Goal: Answer question/provide support

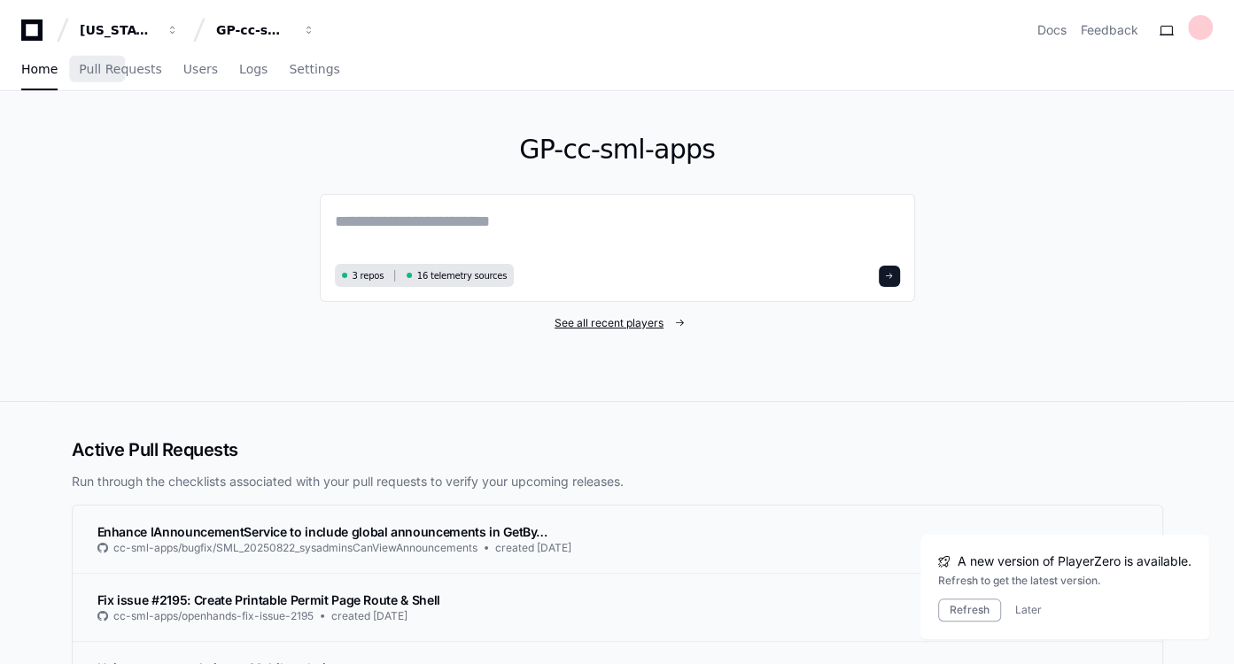
click at [614, 321] on span "See all recent players" at bounding box center [608, 323] width 109 height 14
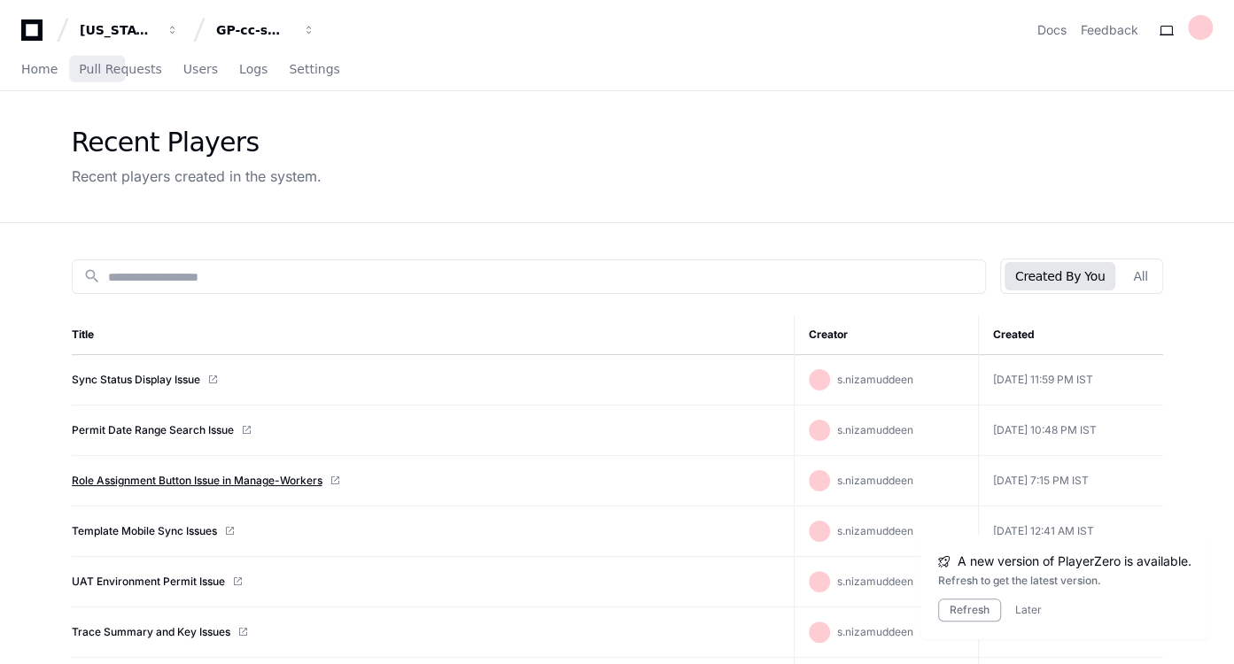
click at [190, 478] on link "Role Assignment Button Issue in Manage-Workers" at bounding box center [197, 481] width 251 height 14
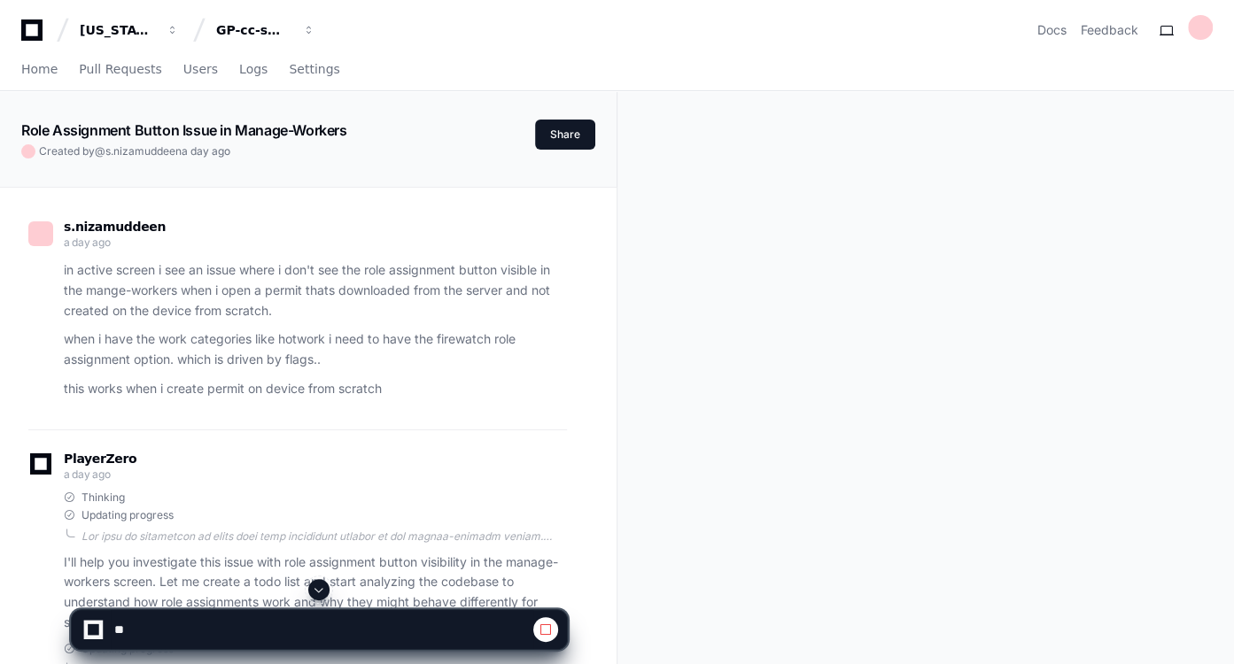
click at [323, 590] on span at bounding box center [319, 590] width 14 height 14
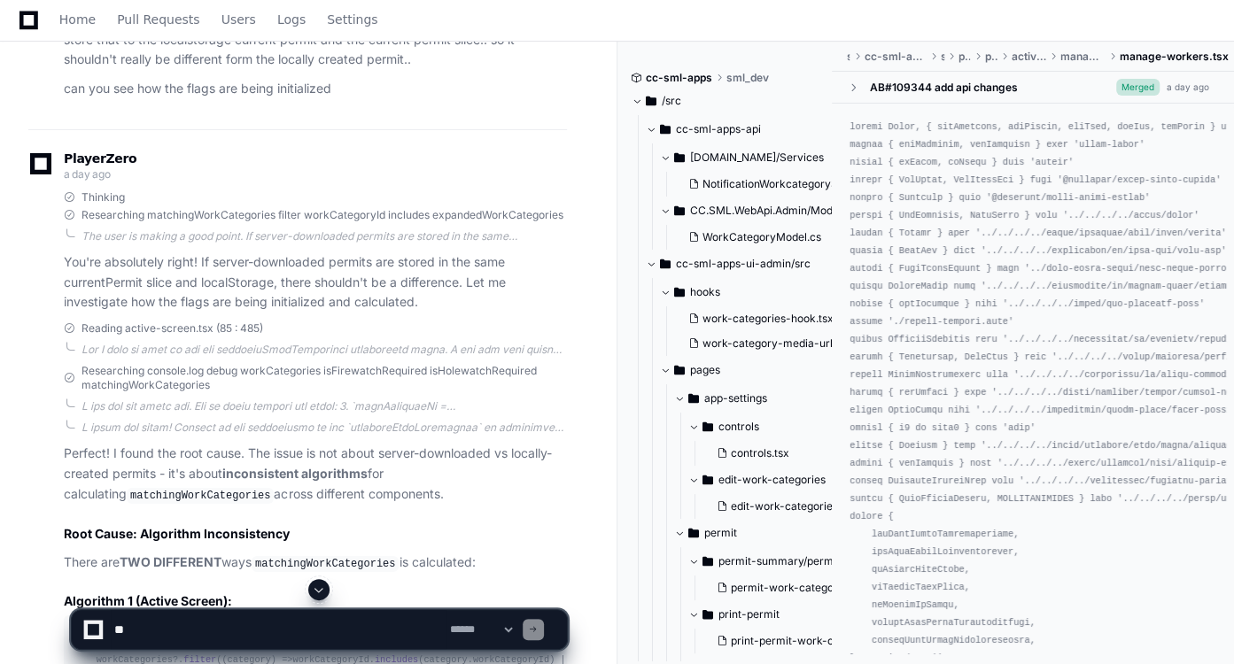
click at [323, 590] on span at bounding box center [319, 590] width 14 height 14
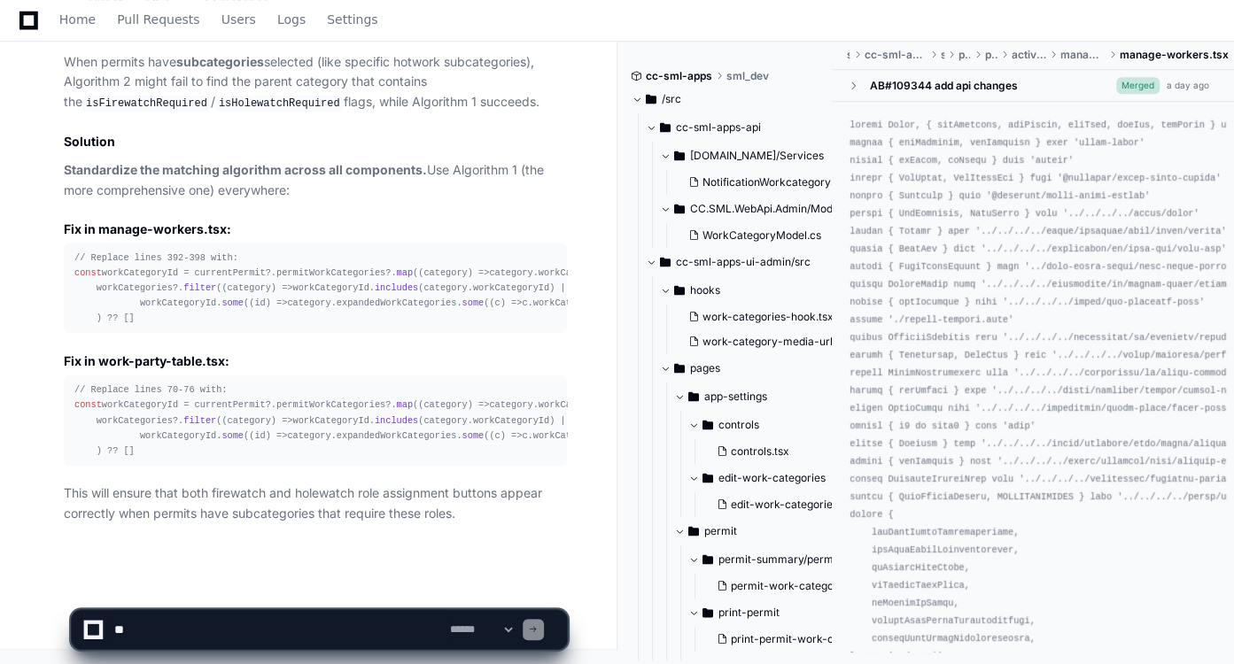
scroll to position [5661, 0]
click at [323, 590] on app-app-chat-input "**********" at bounding box center [319, 614] width 497 height 71
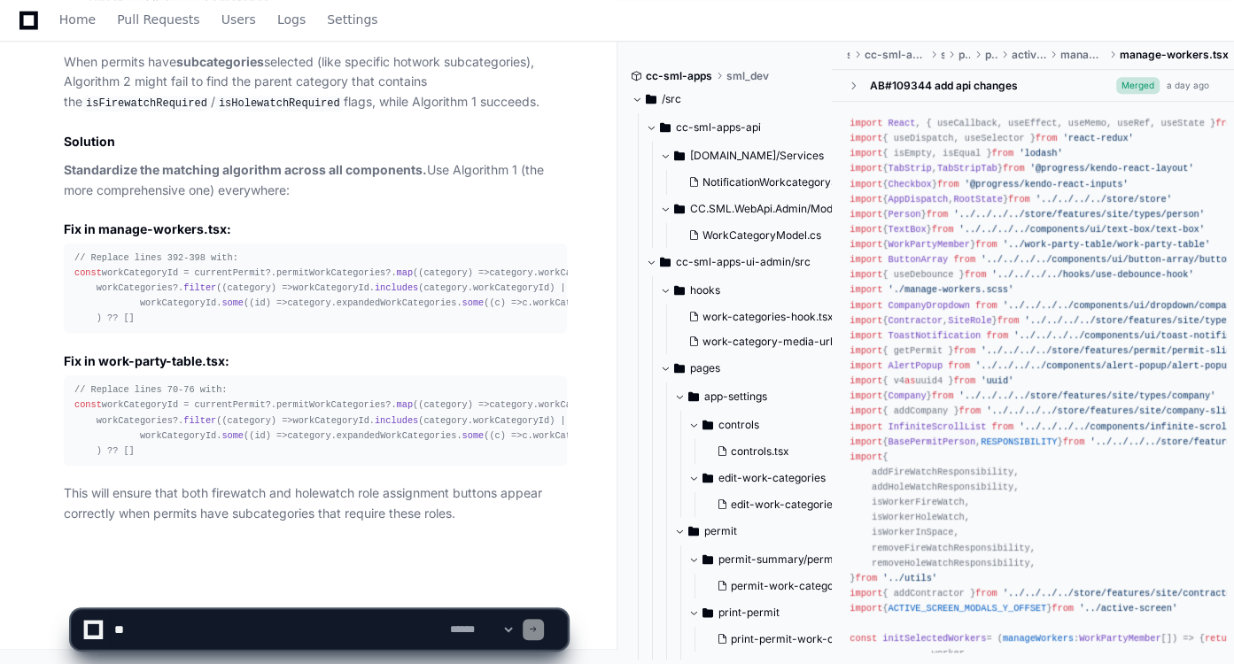
click at [299, 626] on textarea at bounding box center [279, 629] width 336 height 39
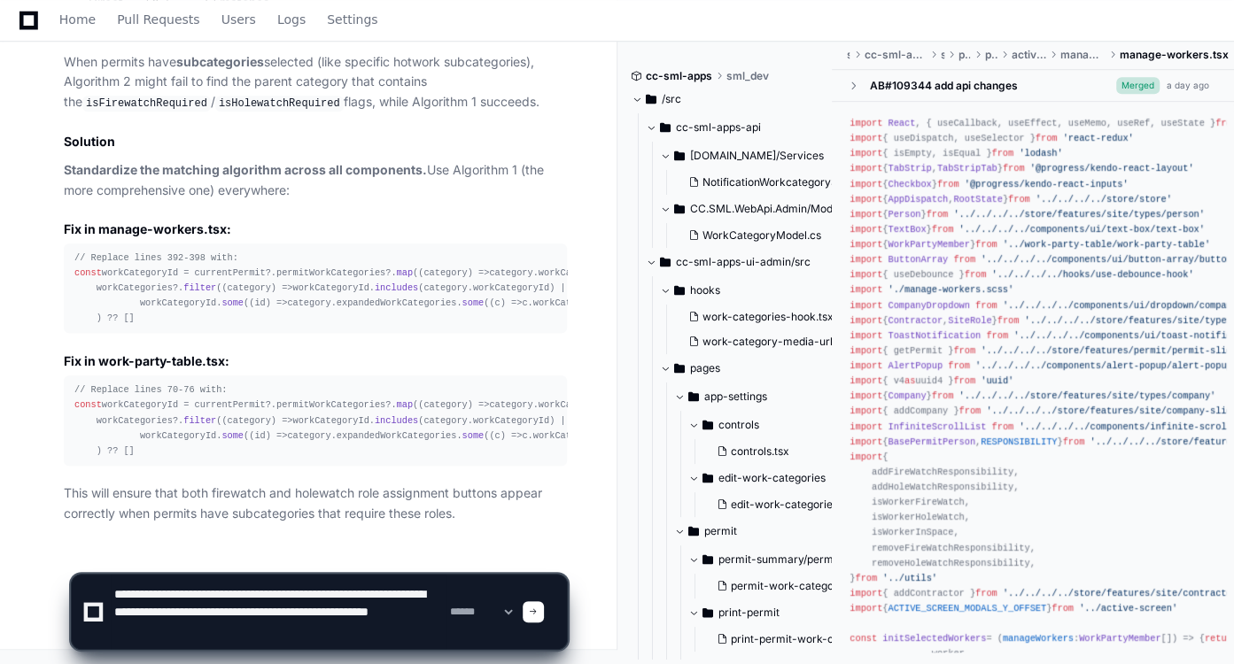
scroll to position [23, 0]
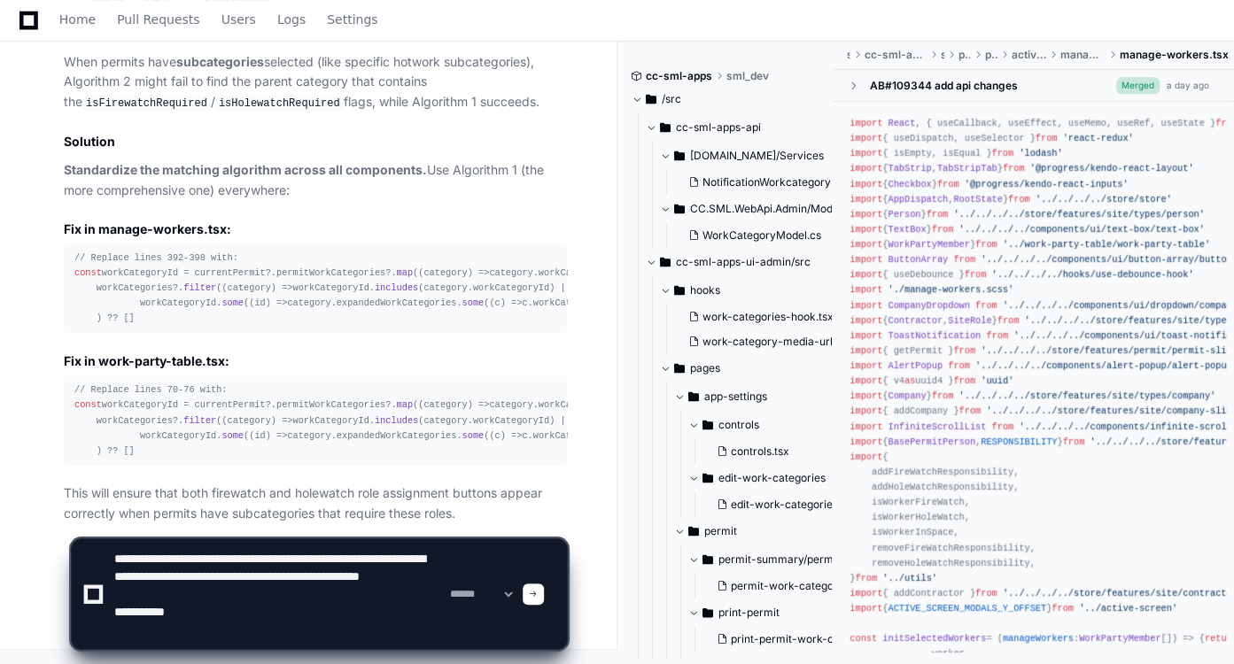
paste textarea "**********"
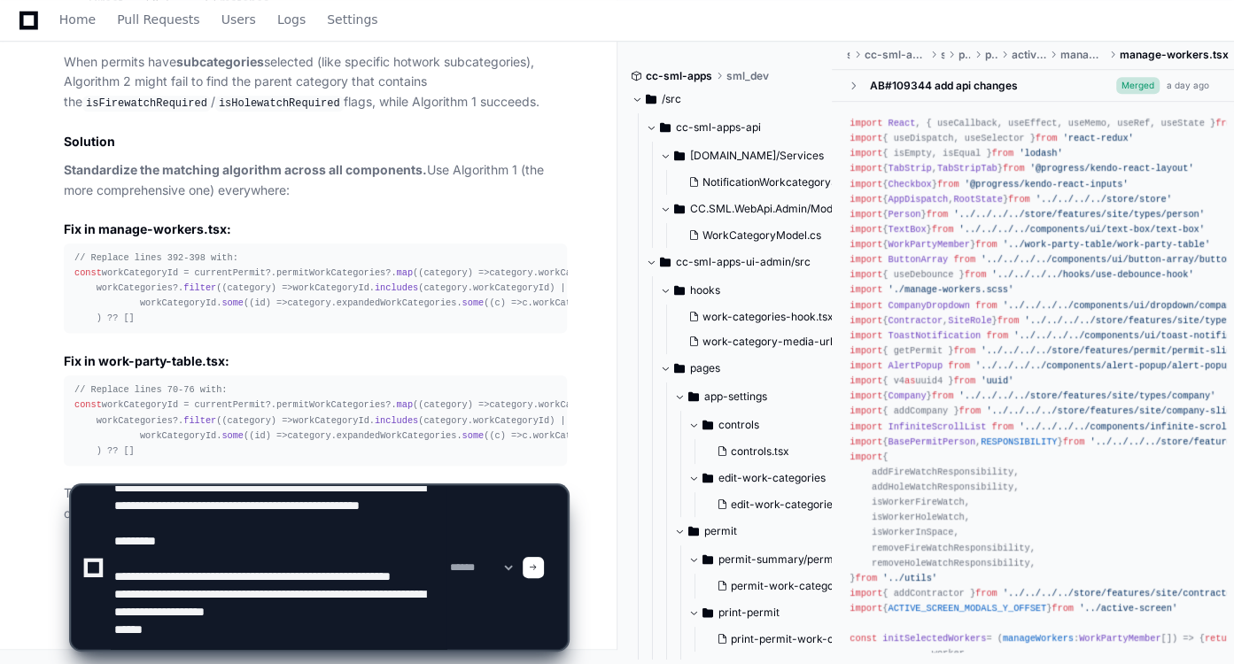
scroll to position [76, 0]
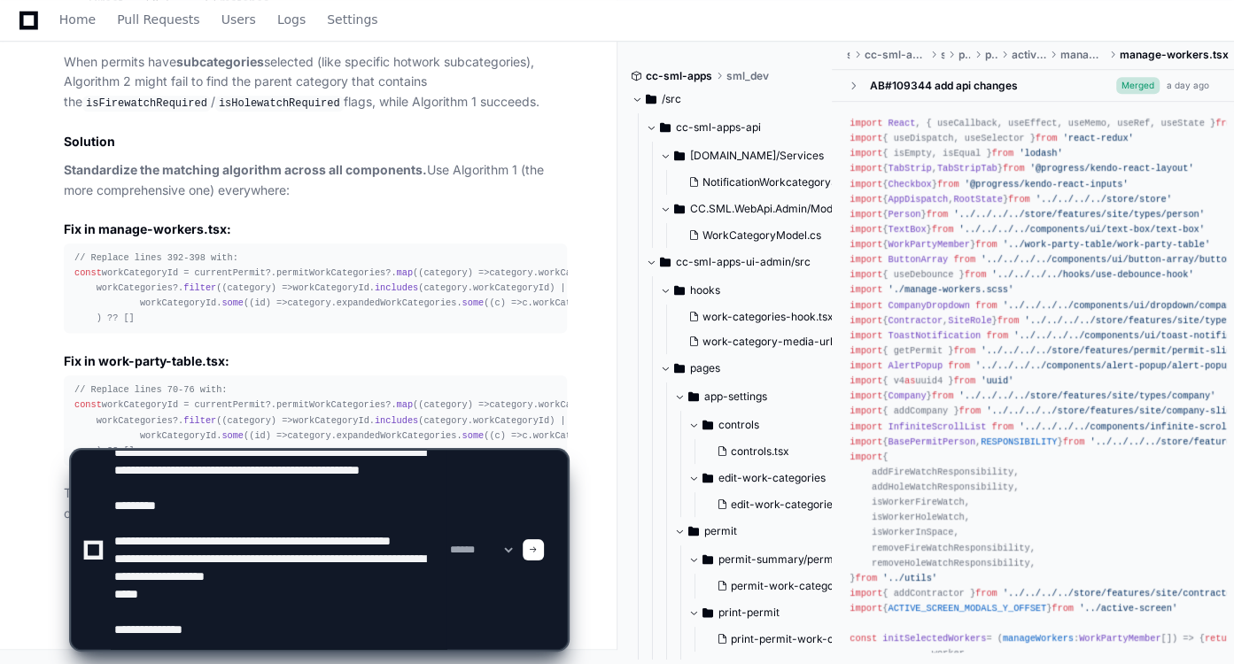
paste textarea "**********"
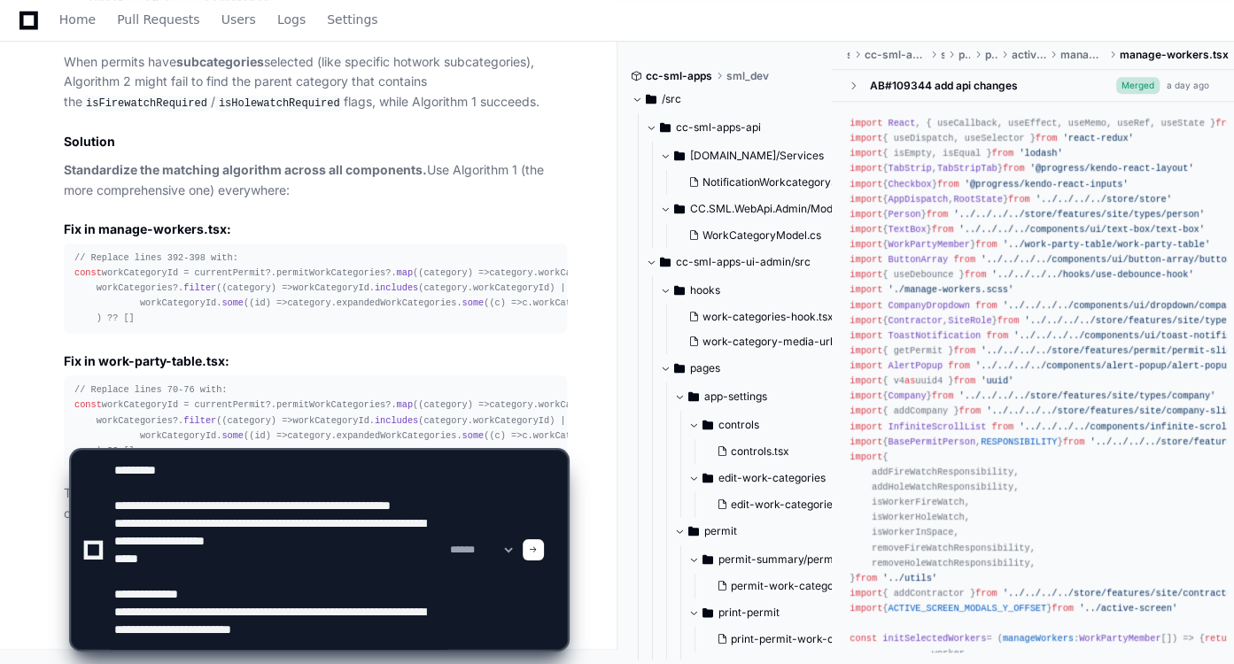
scroll to position [94, 0]
click at [258, 607] on textarea at bounding box center [279, 550] width 336 height 198
drag, startPoint x: 196, startPoint y: 639, endPoint x: 114, endPoint y: 632, distance: 81.9
click at [114, 632] on textarea at bounding box center [279, 550] width 336 height 198
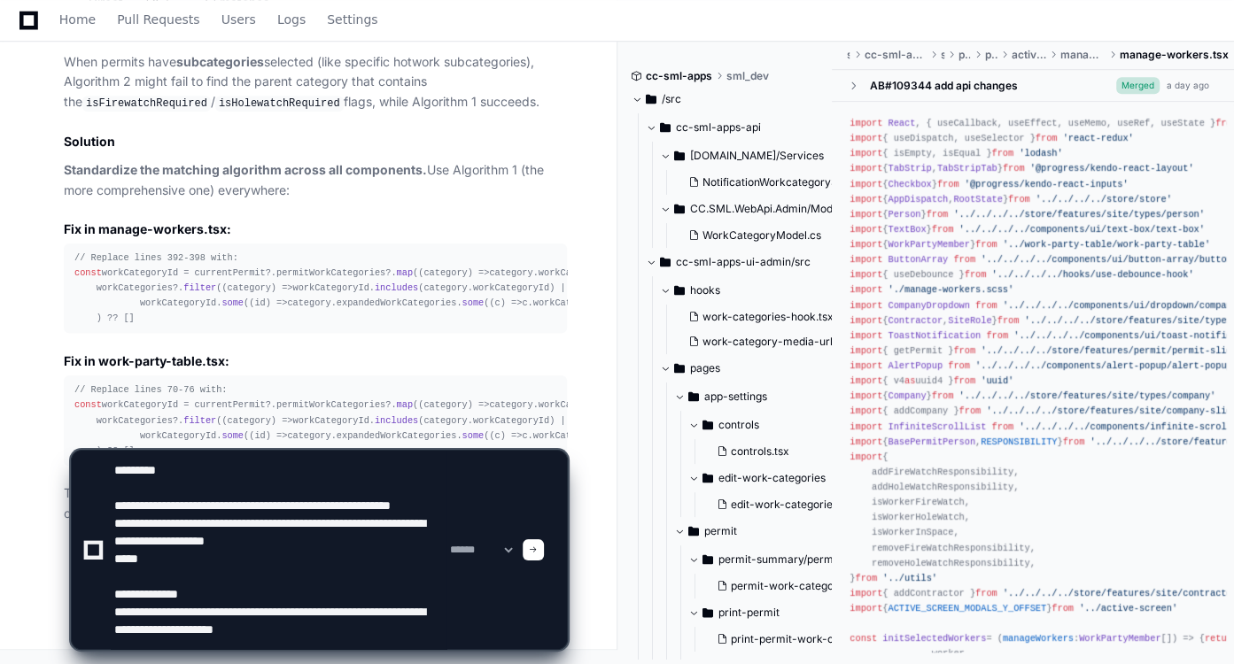
type textarea "**********"
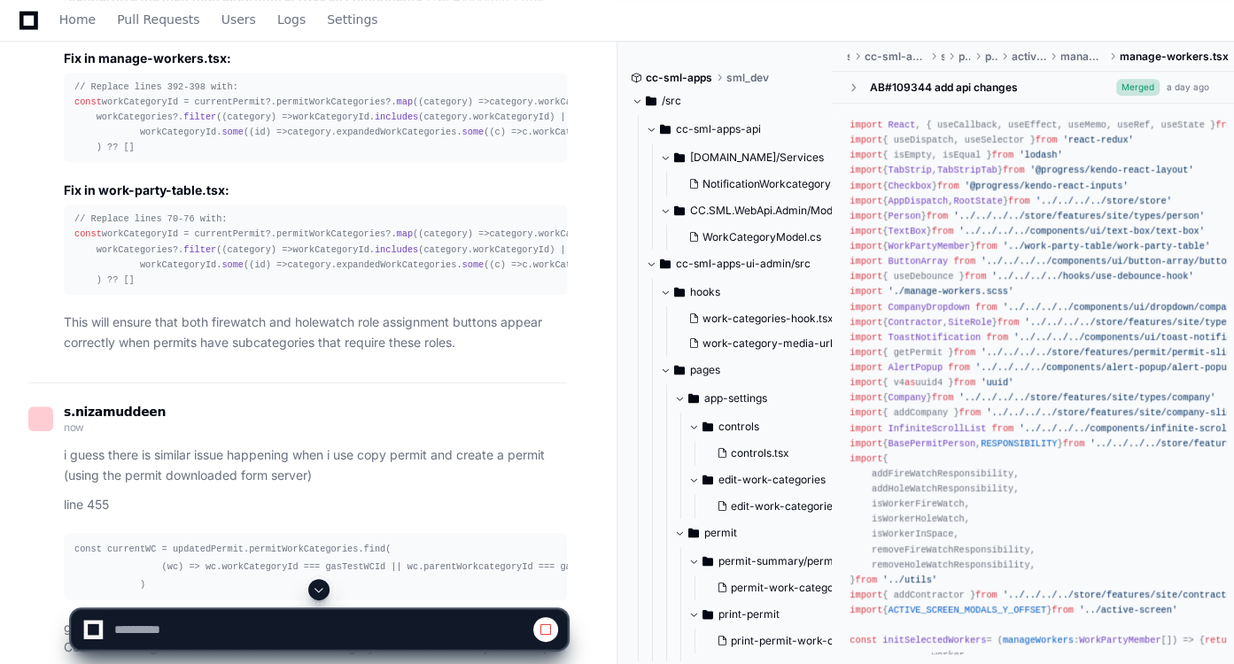
scroll to position [5484, 0]
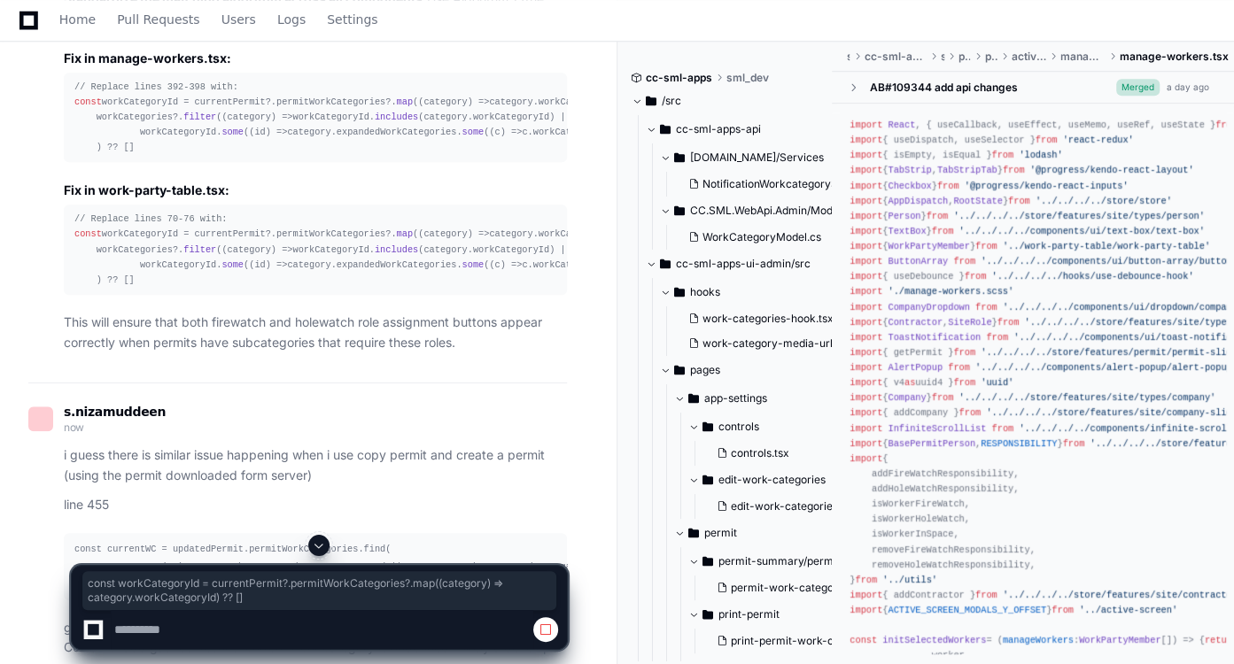
drag, startPoint x: 74, startPoint y: 331, endPoint x: 113, endPoint y: 352, distance: 44.0
click at [113, 156] on div "// Replace lines 392-398 with: const workCategoryId = currentPermit?. permitWor…" at bounding box center [315, 118] width 482 height 76
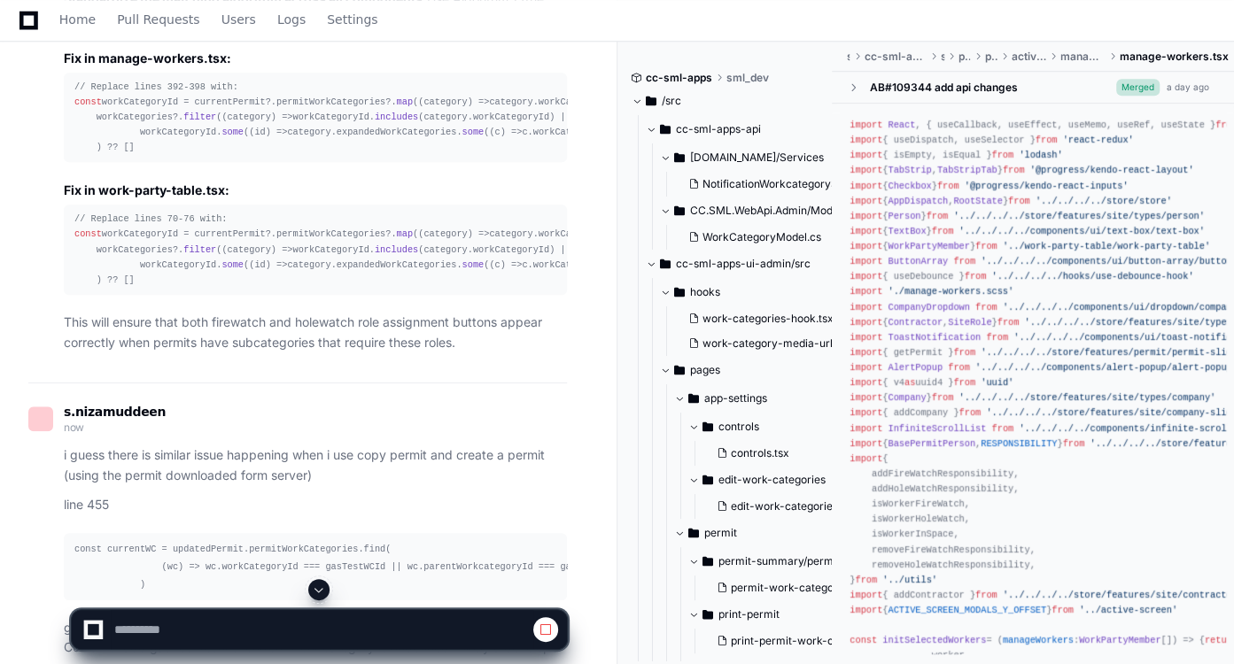
click at [129, 156] on div "// Replace lines 392-398 with: const workCategoryId = currentPermit?. permitWor…" at bounding box center [315, 118] width 482 height 76
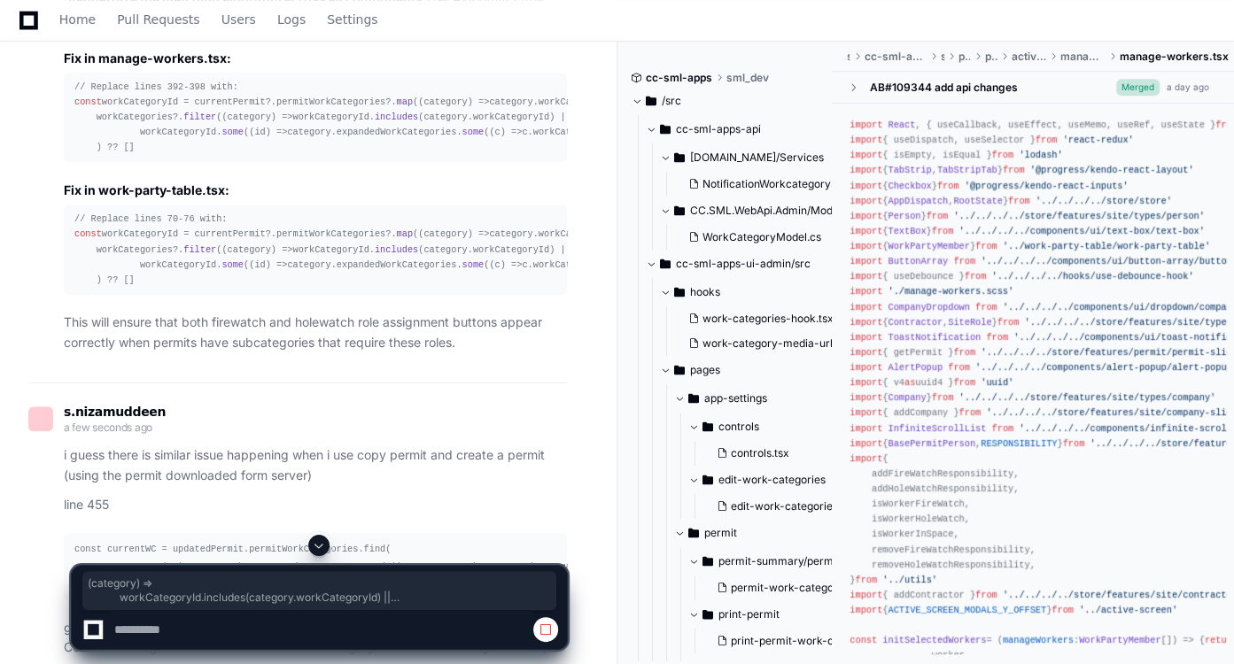
drag, startPoint x: 146, startPoint y: 437, endPoint x: 97, endPoint y: 394, distance: 64.7
click at [97, 156] on div "// Replace lines 392-398 with: const workCategoryId = currentPermit?. permitWor…" at bounding box center [315, 118] width 482 height 76
click at [196, 156] on div "// Replace lines 392-398 with: const workCategoryId = currentPermit?. permitWor…" at bounding box center [315, 118] width 482 height 76
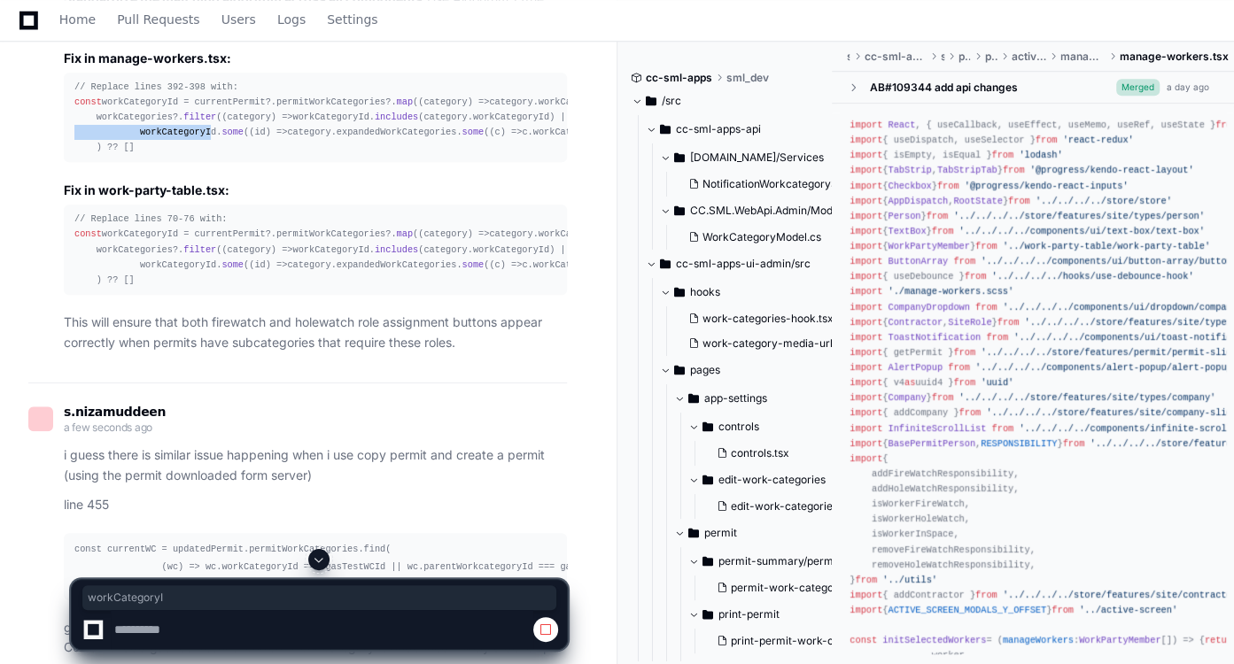
drag, startPoint x: 198, startPoint y: 417, endPoint x: 404, endPoint y: 409, distance: 206.5
click at [404, 156] on div "// Replace lines 392-398 with: const workCategoryId = currentPermit?. permitWor…" at bounding box center [315, 118] width 482 height 76
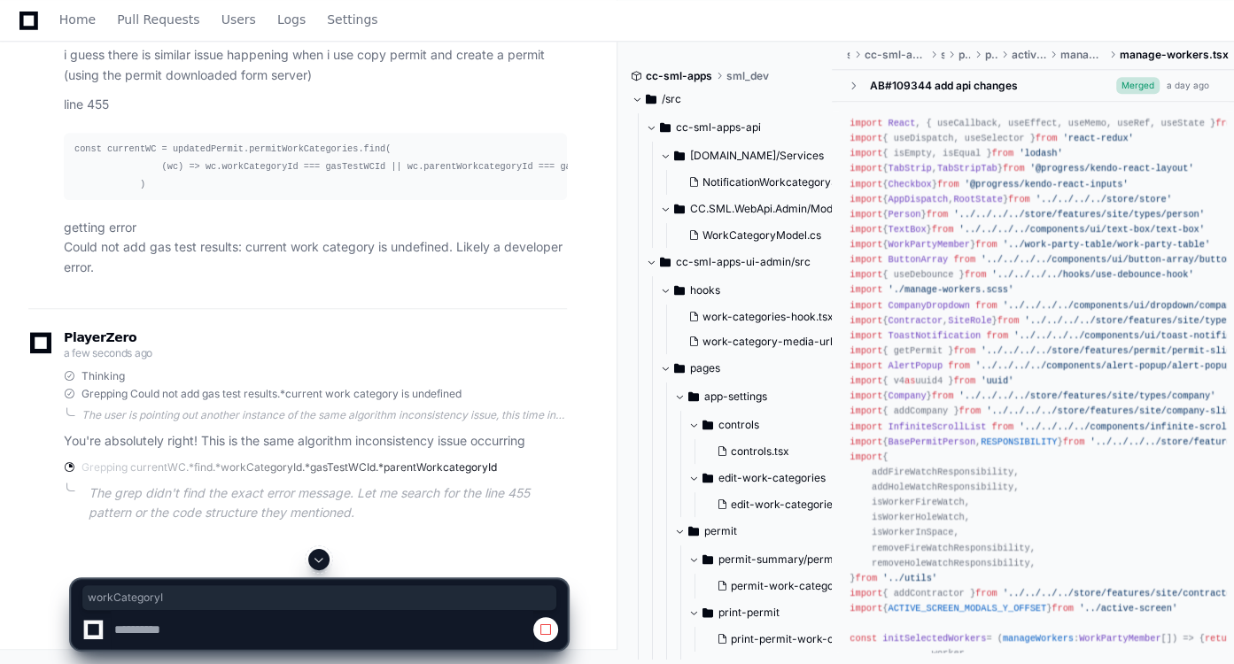
scroll to position [6251, 0]
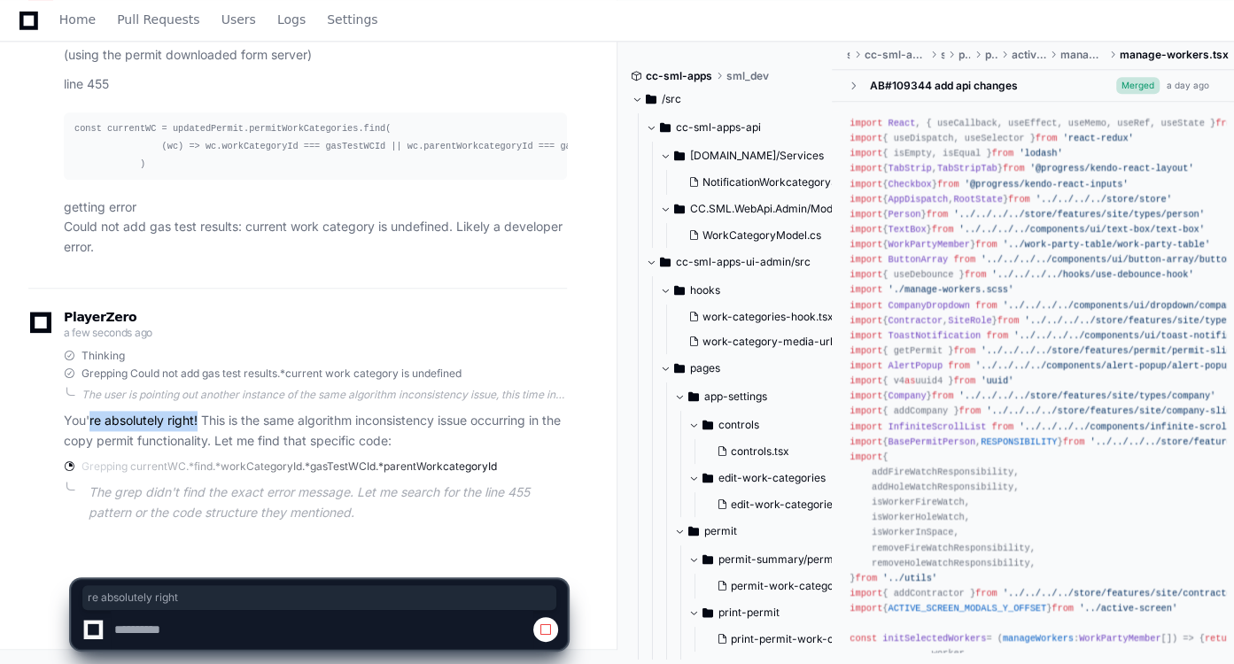
drag, startPoint x: 91, startPoint y: 418, endPoint x: 198, endPoint y: 410, distance: 107.5
click at [198, 410] on div "Thinking Grepping Could not add gas test results.*current work category is unde…" at bounding box center [315, 400] width 503 height 103
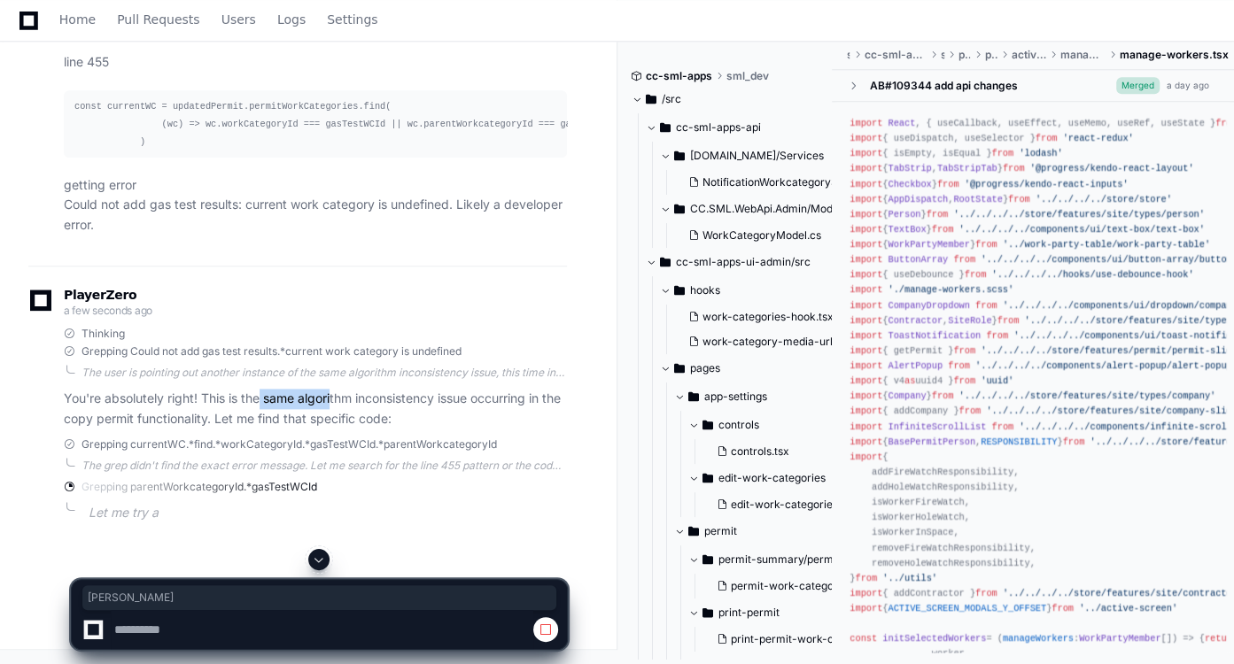
click at [337, 430] on p "You're absolutely right! This is the same algorithm inconsistency issue occurri…" at bounding box center [315, 409] width 503 height 41
drag, startPoint x: 420, startPoint y: 417, endPoint x: 480, endPoint y: 428, distance: 61.2
click at [480, 428] on p "You're absolutely right! This is the same algorithm inconsistency issue occurri…" at bounding box center [315, 409] width 503 height 41
drag, startPoint x: 85, startPoint y: 446, endPoint x: 248, endPoint y: 436, distance: 163.3
click at [248, 430] on p "You're absolutely right! This is the same algorithm inconsistency issue occurri…" at bounding box center [315, 409] width 503 height 41
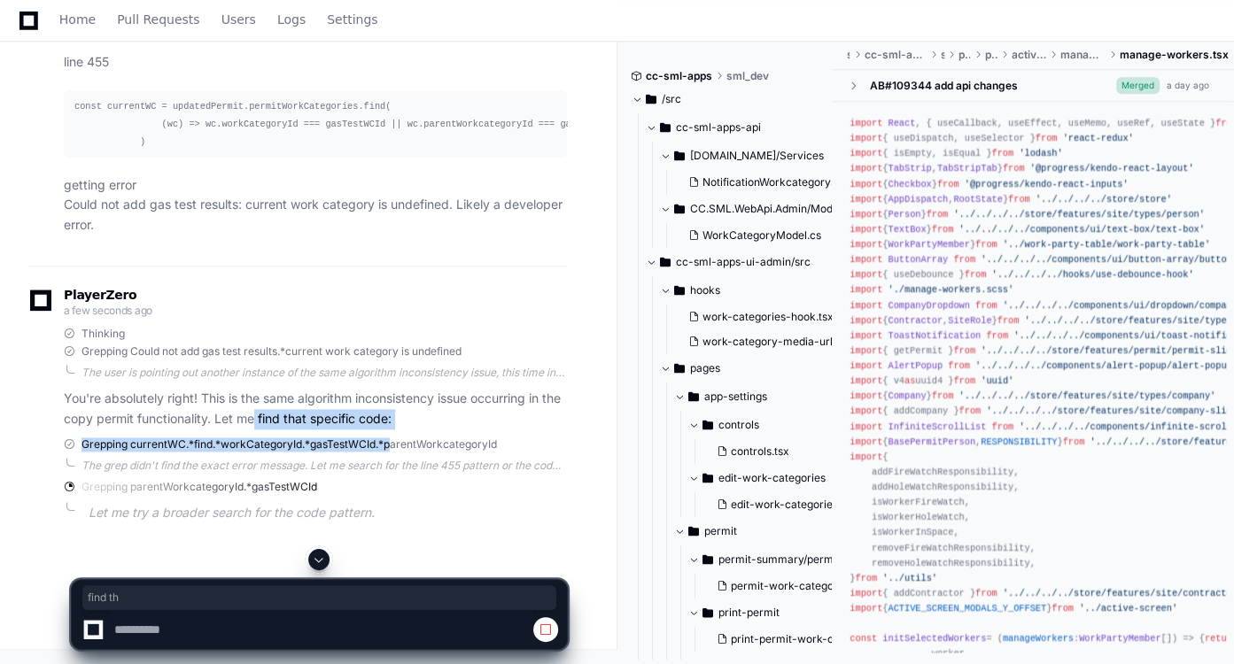
drag, startPoint x: 279, startPoint y: 438, endPoint x: 396, endPoint y: 454, distance: 118.1
click at [396, 454] on div "PlayerZero a few seconds ago Thinking Grepping Could not add gas test results.*…" at bounding box center [297, 410] width 539 height 288
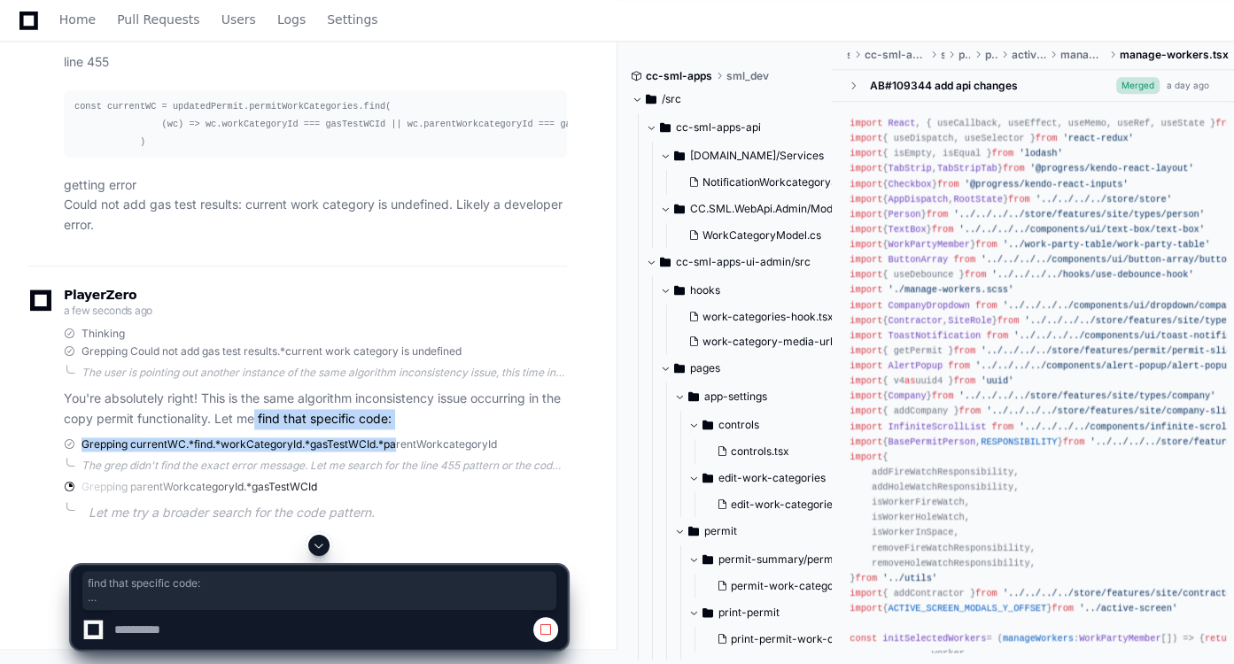
scroll to position [6274, 0]
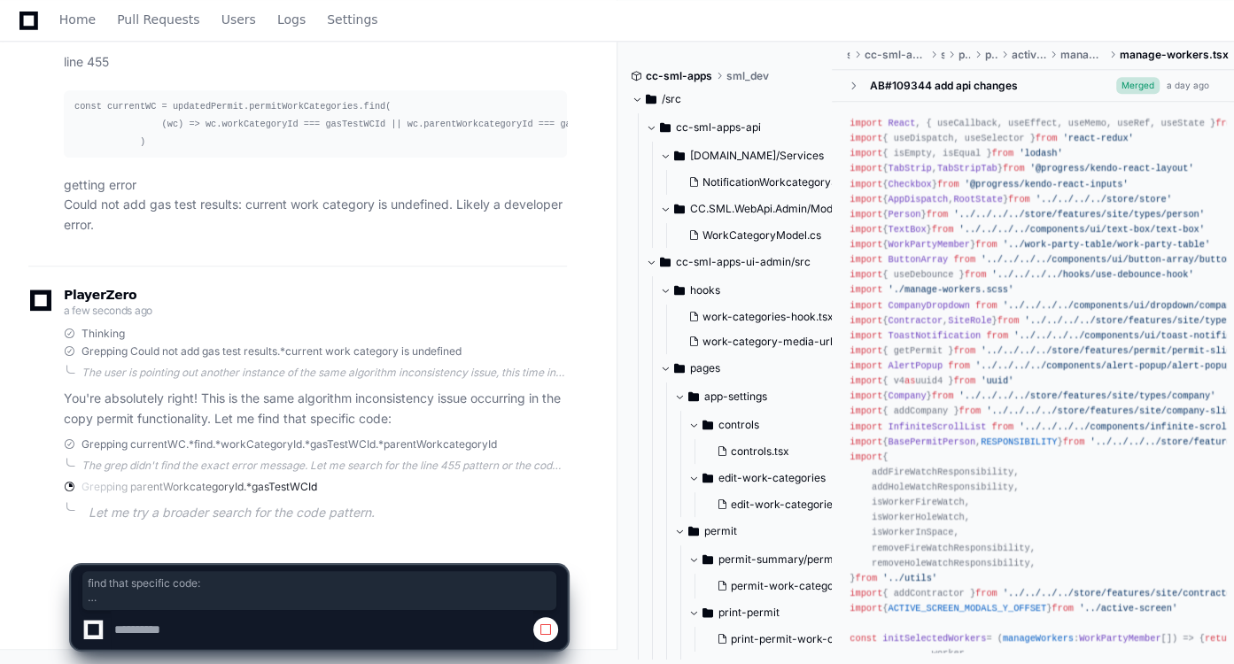
click at [444, 446] on span "Grepping currentWC.*find.*workCategoryId.*gasTestWCId.*parentWorkcategoryId" at bounding box center [288, 445] width 415 height 14
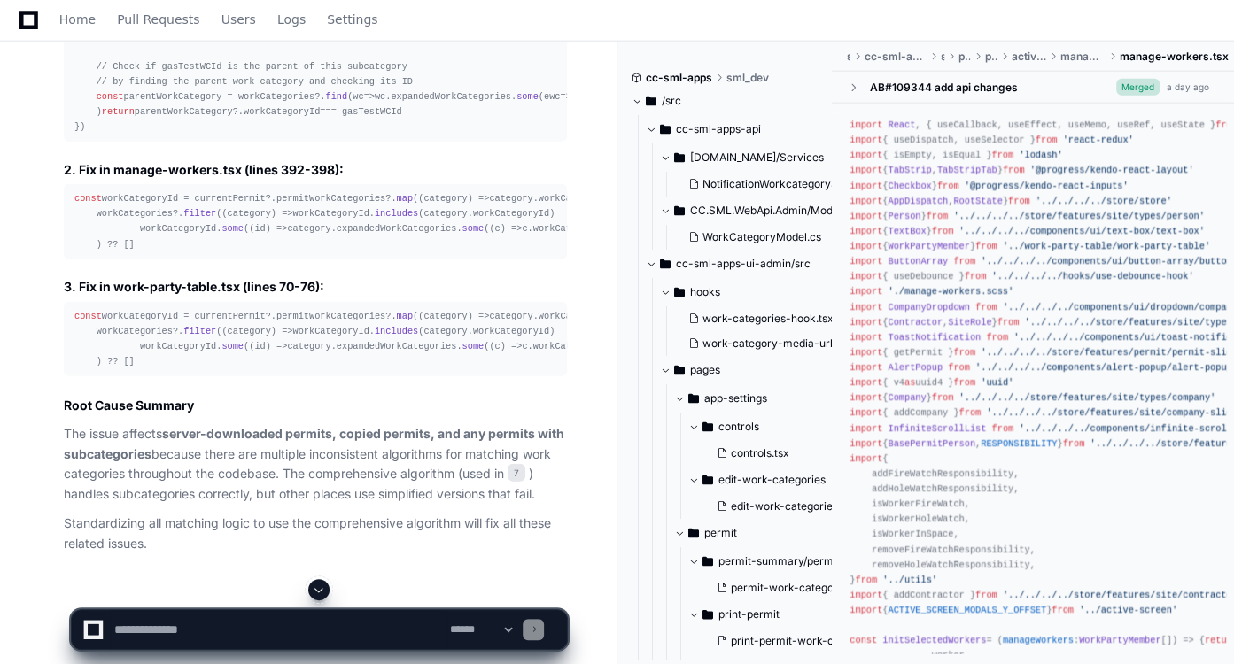
scroll to position [7567, 0]
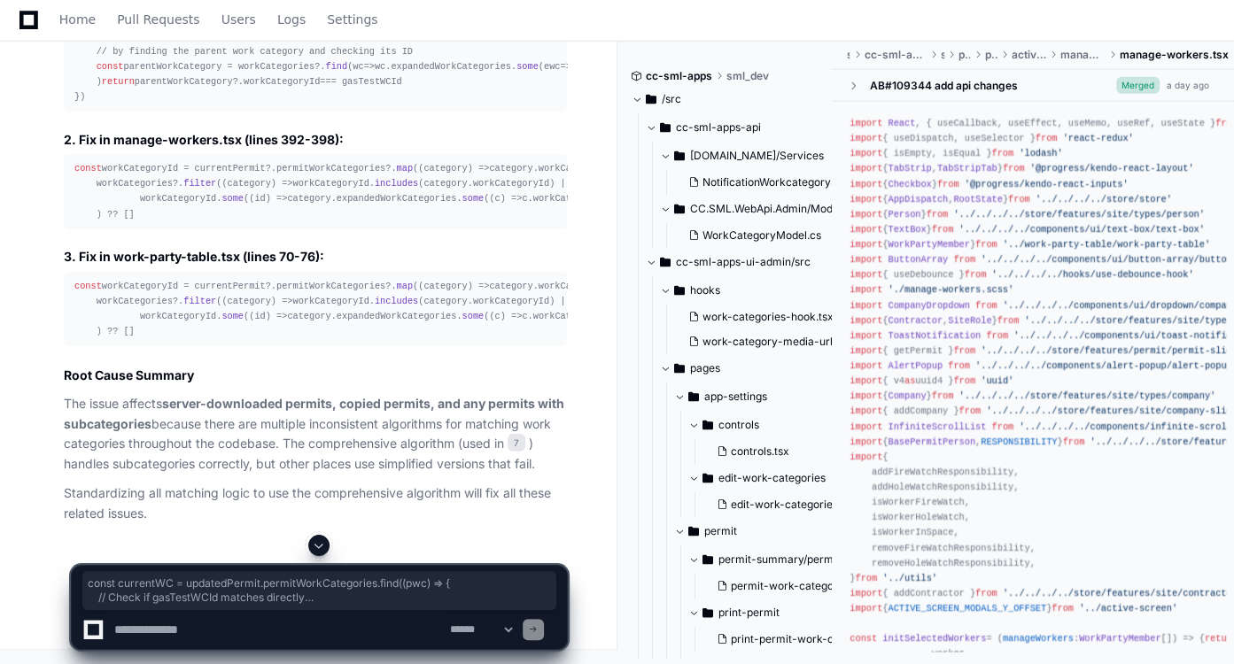
drag, startPoint x: 73, startPoint y: 280, endPoint x: 99, endPoint y: 431, distance: 153.8
click at [99, 112] on pre "// Replace the current find with: const currentWC = updatedPermit. permitWorkCa…" at bounding box center [315, 36] width 503 height 151
copy div "const currentWC = updatedPermit. permitWorkCategories . find ( ( pwc ) => { // …"
click at [172, 105] on div "// Replace the current find with: const currentWC = updatedPermit. permitWorkCa…" at bounding box center [315, 36] width 482 height 136
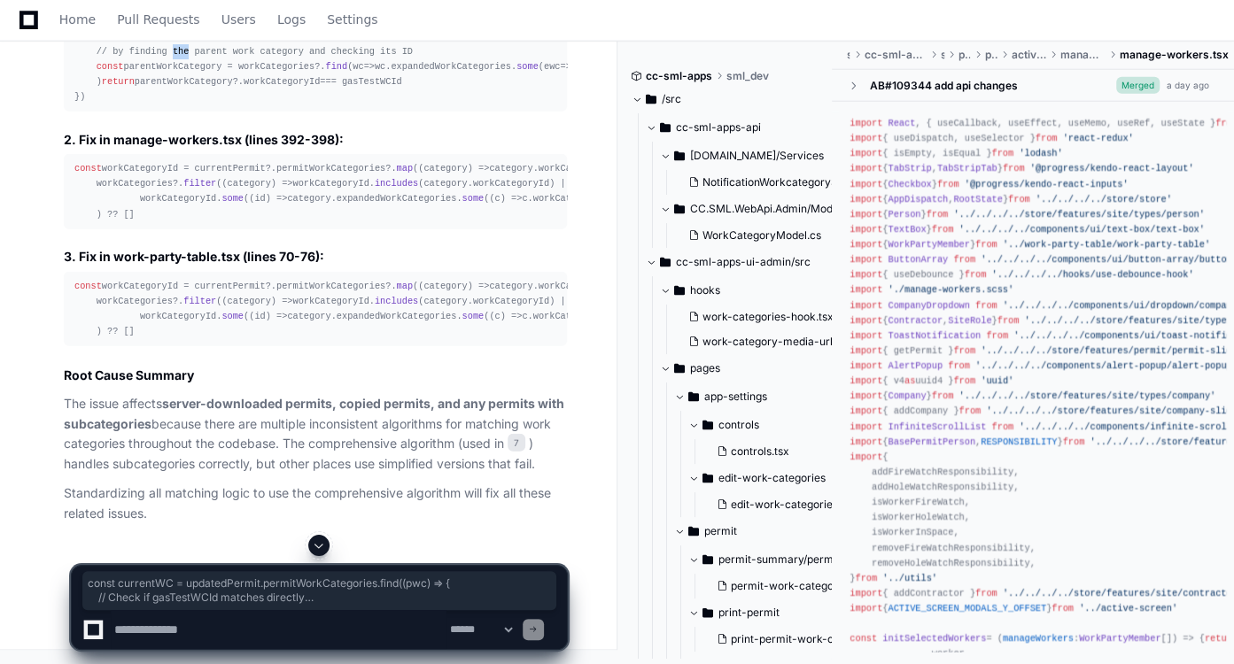
click at [172, 105] on div "// Replace the current find with: const currentWC = updatedPermit. permitWorkCa…" at bounding box center [315, 36] width 482 height 136
drag, startPoint x: 70, startPoint y: 213, endPoint x: 89, endPoint y: 372, distance: 159.7
click at [89, 112] on pre "// Replace the current find with: const currentWC = updatedPermit. permitWorkCa…" at bounding box center [315, 36] width 503 height 151
copy div "const currentWC = updatedPermit. permitWorkCategories . find ( ( pwc ) => { // …"
